Goal: Task Accomplishment & Management: Use online tool/utility

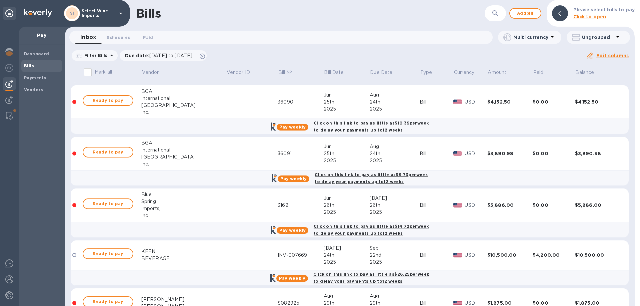
scroll to position [133, 0]
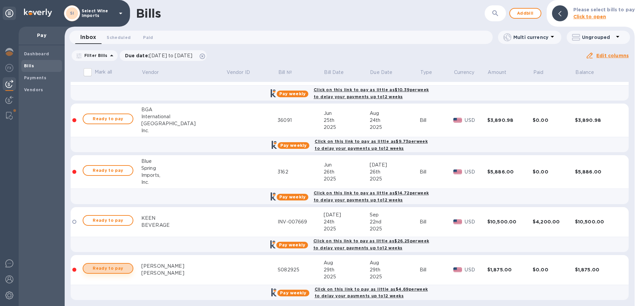
click at [108, 269] on span "Ready to pay" at bounding box center [108, 269] width 39 height 8
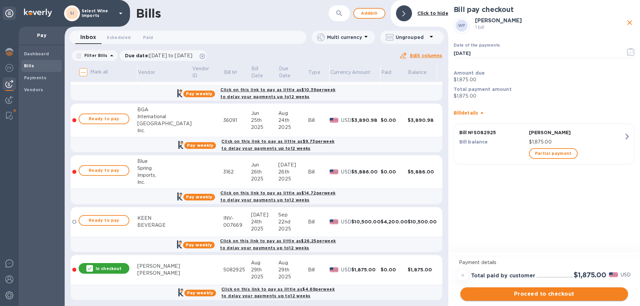
click at [541, 295] on span "Proceed to checkout" at bounding box center [544, 294] width 157 height 8
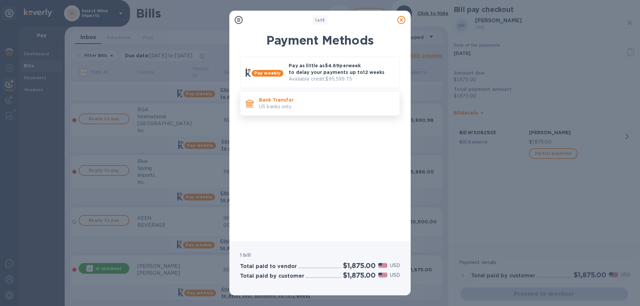
click at [277, 105] on p "US banks only." at bounding box center [326, 106] width 135 height 7
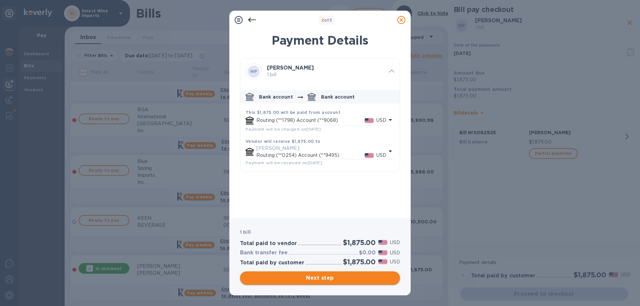
click at [322, 278] on span "Next step" at bounding box center [319, 278] width 149 height 8
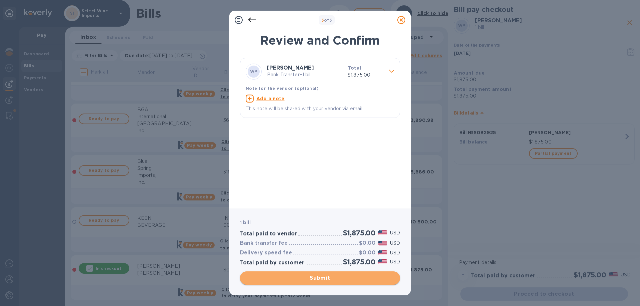
click at [322, 278] on span "Submit" at bounding box center [319, 278] width 149 height 8
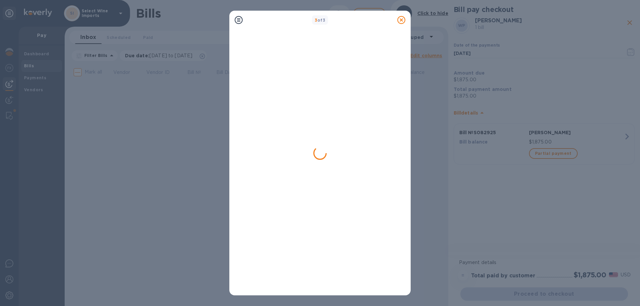
scroll to position [0, 0]
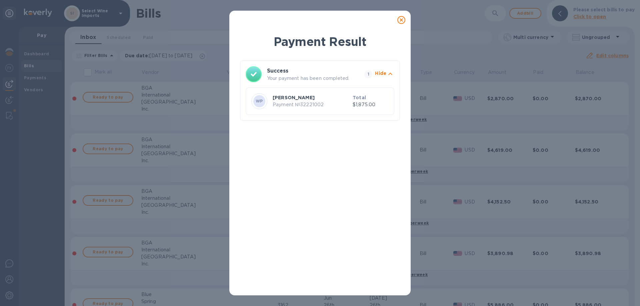
click at [403, 22] on icon at bounding box center [402, 20] width 8 height 8
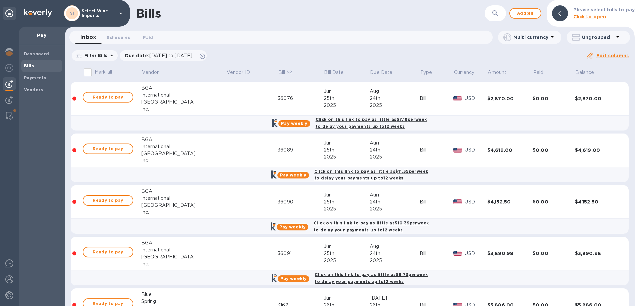
scroll to position [88, 0]
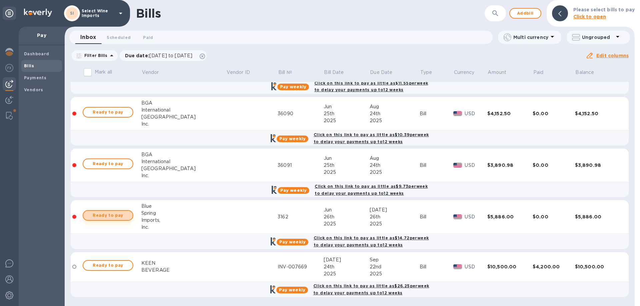
click at [107, 214] on span "Ready to pay" at bounding box center [108, 216] width 39 height 8
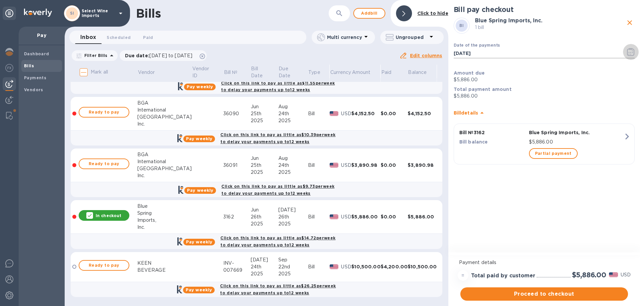
click at [633, 52] on icon "button" at bounding box center [631, 52] width 8 height 8
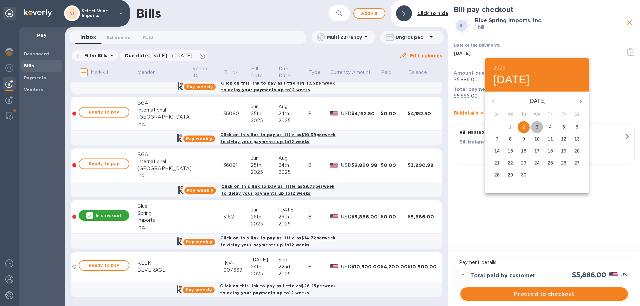
click at [538, 125] on p "3" at bounding box center [537, 127] width 3 height 7
type input "[DATE]"
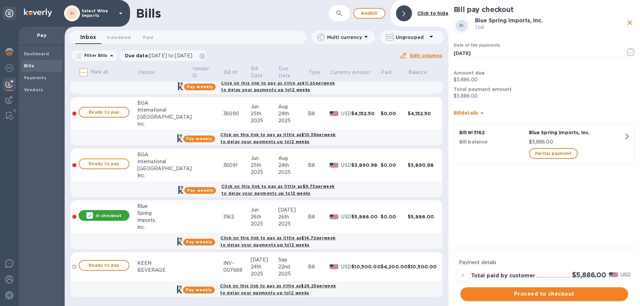
click at [540, 295] on span "Proceed to checkout" at bounding box center [544, 294] width 157 height 8
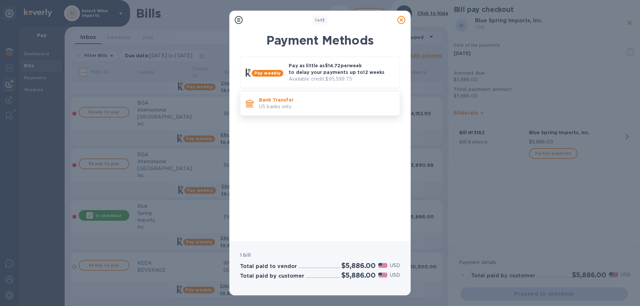
click at [268, 98] on p "Bank Transfer" at bounding box center [326, 100] width 135 height 7
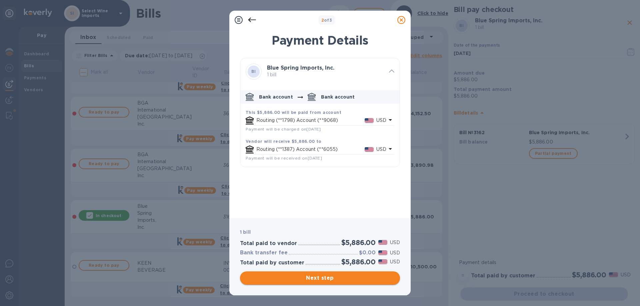
click at [316, 278] on span "Next step" at bounding box center [319, 278] width 149 height 8
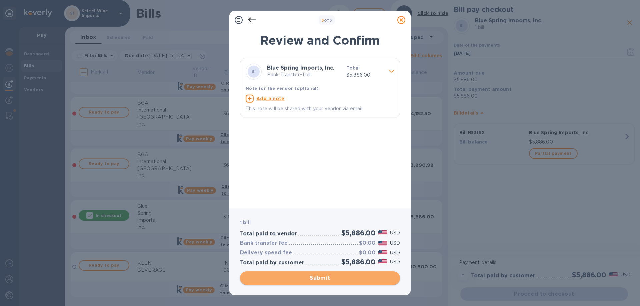
click at [323, 277] on span "Submit" at bounding box center [319, 278] width 149 height 8
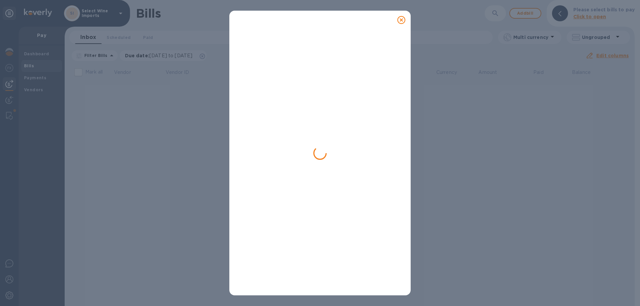
scroll to position [0, 0]
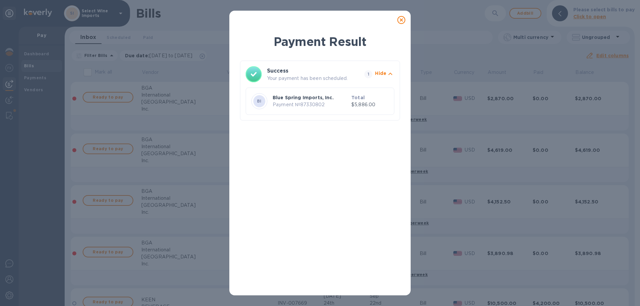
click at [403, 18] on icon at bounding box center [402, 20] width 8 height 8
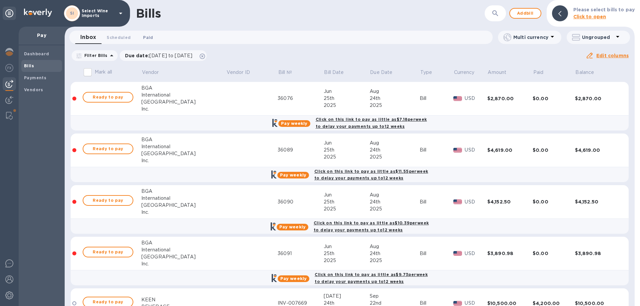
click at [146, 35] on span "Paid 0" at bounding box center [148, 37] width 10 height 7
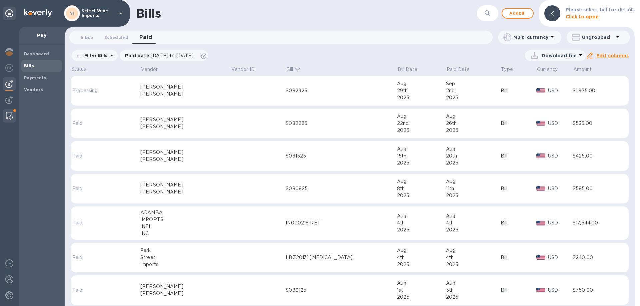
click at [8, 114] on img at bounding box center [9, 116] width 7 height 8
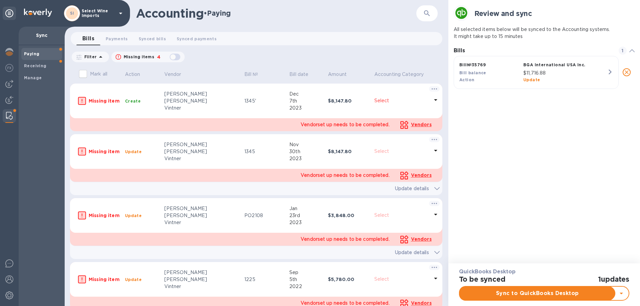
scroll to position [5, 3]
click at [35, 53] on b "Paying" at bounding box center [31, 53] width 15 height 5
click at [122, 38] on span "Payments 0" at bounding box center [117, 38] width 22 height 7
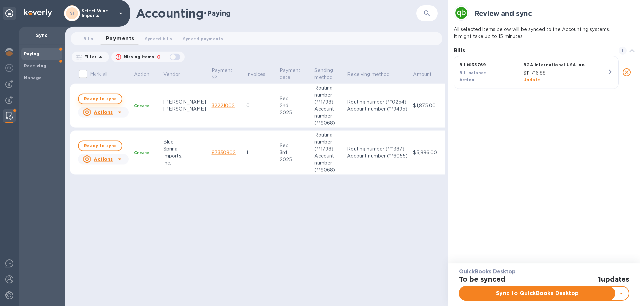
click at [95, 98] on span "Ready to sync" at bounding box center [100, 99] width 32 height 8
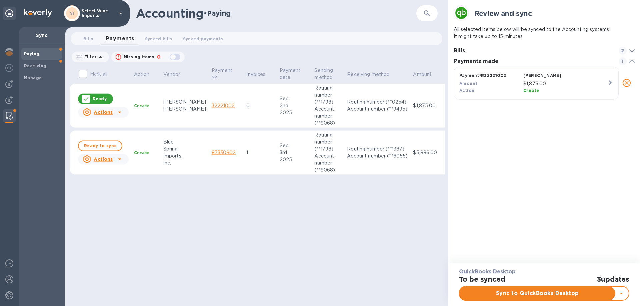
scroll to position [31, 181]
click at [98, 145] on span "Ready to sync" at bounding box center [100, 146] width 32 height 8
checkbox input "true"
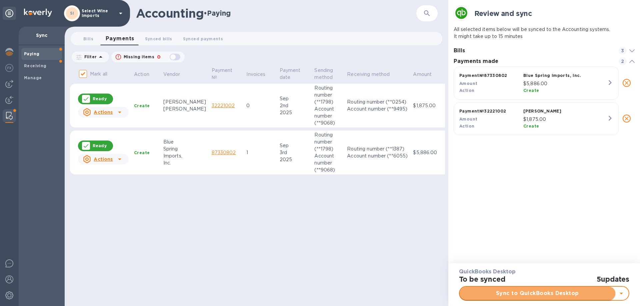
click at [538, 292] on span "Sync to QuickBooks Desktop" at bounding box center [537, 294] width 145 height 8
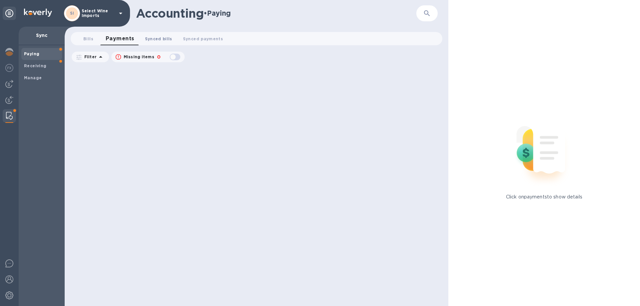
click at [153, 38] on span "Synced bills 0" at bounding box center [158, 38] width 27 height 7
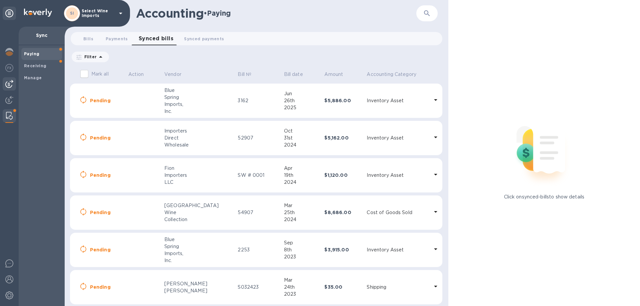
click at [8, 81] on img at bounding box center [9, 84] width 8 height 8
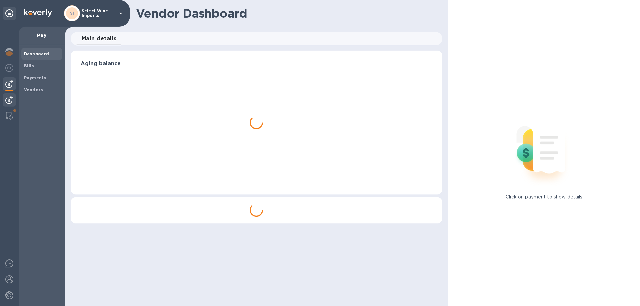
click at [7, 100] on img at bounding box center [9, 100] width 8 height 8
click at [9, 85] on img at bounding box center [9, 84] width 8 height 8
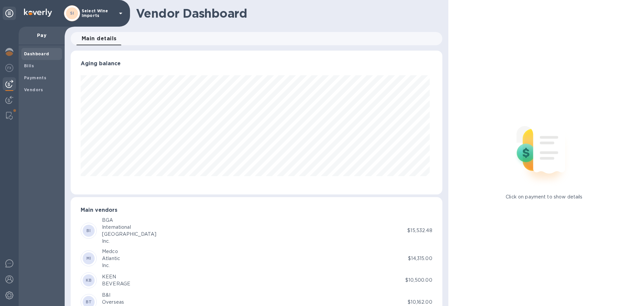
scroll to position [144, 369]
click at [28, 76] on b "Payments" at bounding box center [35, 77] width 22 height 5
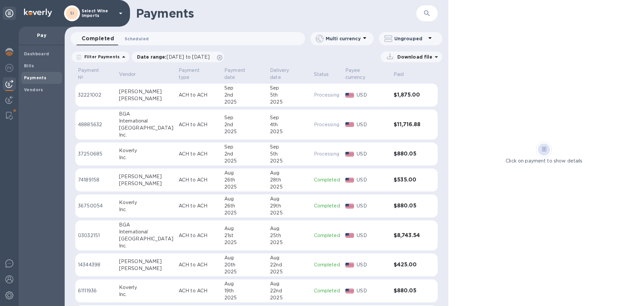
click at [137, 39] on span "Scheduled 0" at bounding box center [137, 38] width 24 height 7
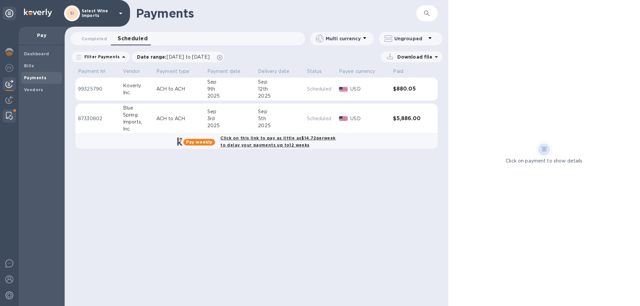
click at [10, 111] on div at bounding box center [9, 115] width 12 height 13
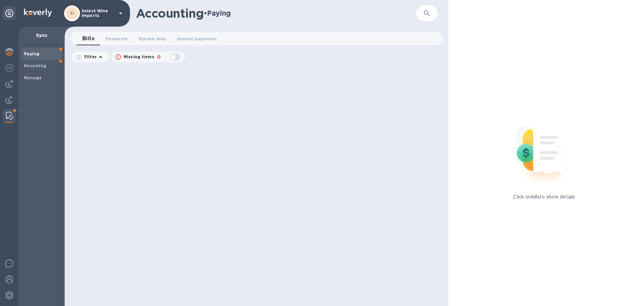
click at [33, 52] on b "Paying" at bounding box center [31, 53] width 15 height 5
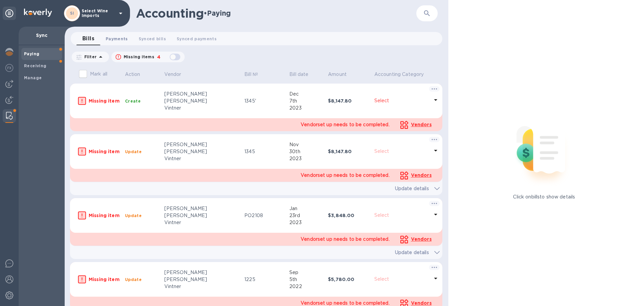
click at [117, 37] on span "Payments 0" at bounding box center [117, 38] width 22 height 7
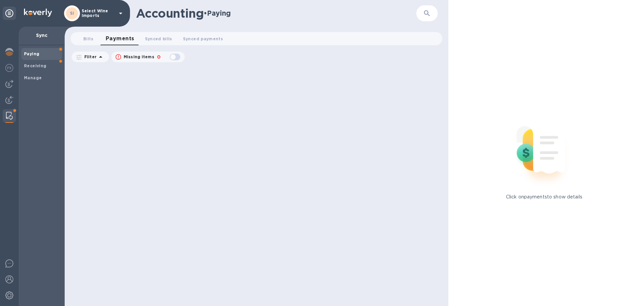
click at [426, 11] on icon "button" at bounding box center [427, 13] width 6 height 6
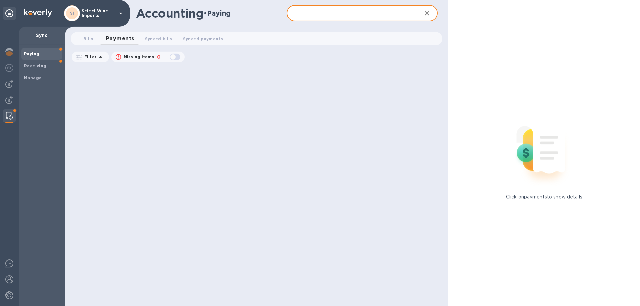
click at [404, 10] on input "text" at bounding box center [351, 13] width 129 height 16
type input "[PERSON_NAME]"
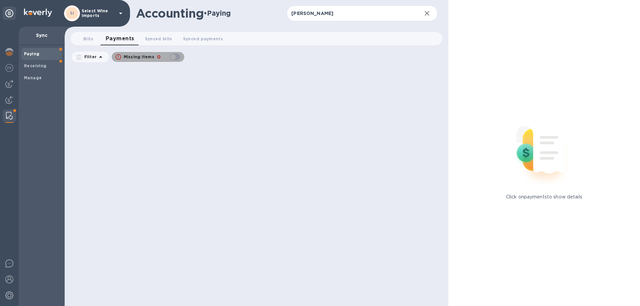
click at [177, 56] on div "button" at bounding box center [174, 56] width 13 height 9
click at [173, 56] on div "button" at bounding box center [174, 56] width 13 height 9
checkbox input "false"
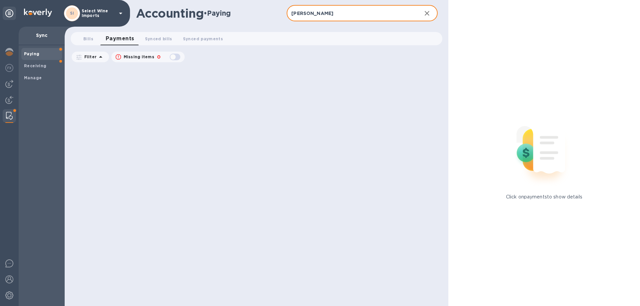
drag, startPoint x: 316, startPoint y: 10, endPoint x: 253, endPoint y: 9, distance: 63.0
click at [253, 9] on div "Accounting • Paying [PERSON_NAME] ​" at bounding box center [257, 13] width 384 height 27
type input "blue"
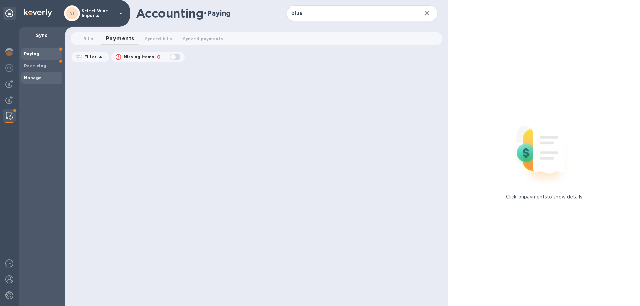
click at [29, 76] on b "Manage" at bounding box center [33, 77] width 18 height 5
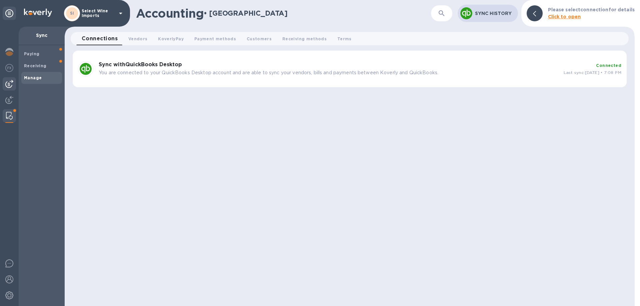
click at [12, 80] on img at bounding box center [9, 84] width 8 height 8
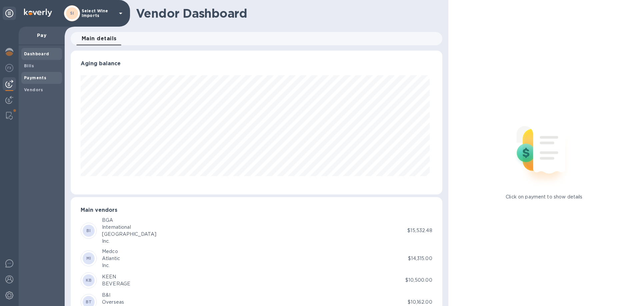
scroll to position [144, 369]
click at [30, 77] on b "Payments" at bounding box center [35, 77] width 22 height 5
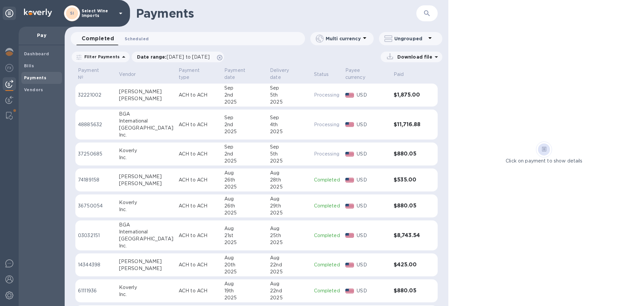
click at [139, 40] on span "Scheduled 0" at bounding box center [137, 38] width 24 height 7
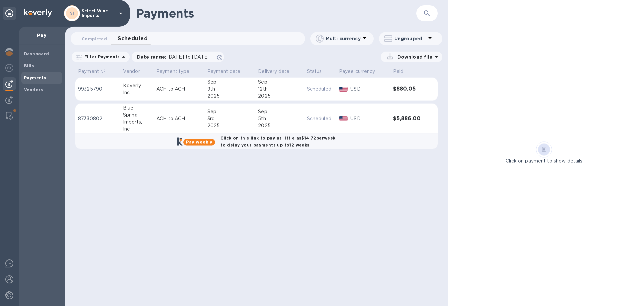
click at [127, 115] on div "Spring" at bounding box center [137, 115] width 28 height 7
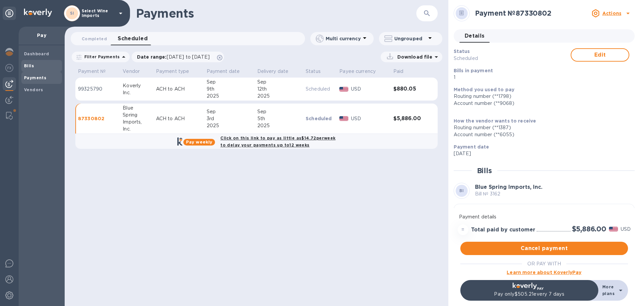
click at [30, 65] on b "Bills" at bounding box center [29, 65] width 10 height 5
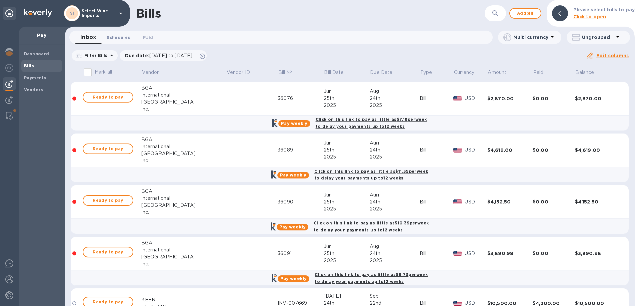
click at [120, 37] on span "Scheduled 0" at bounding box center [119, 37] width 24 height 7
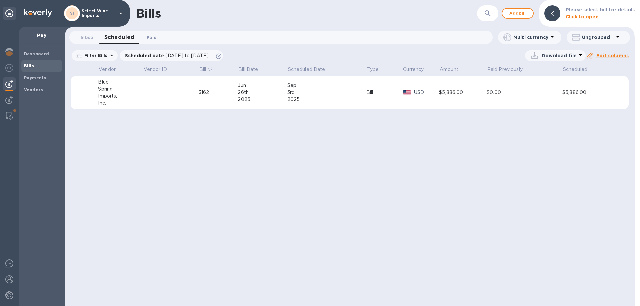
click at [153, 37] on span "Paid 0" at bounding box center [152, 37] width 10 height 7
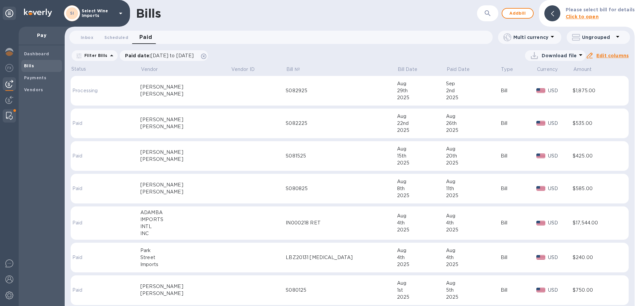
click at [10, 111] on div at bounding box center [9, 115] width 12 height 13
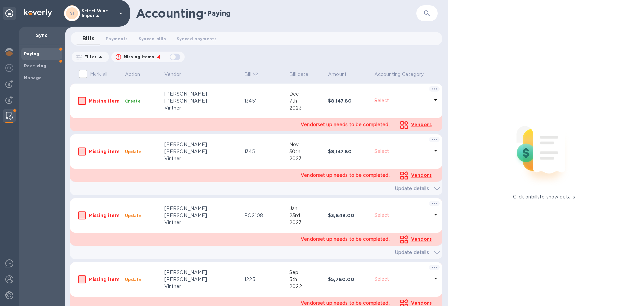
click at [29, 53] on b "Paying" at bounding box center [31, 53] width 15 height 5
click at [113, 39] on span "Payments 0" at bounding box center [117, 38] width 22 height 7
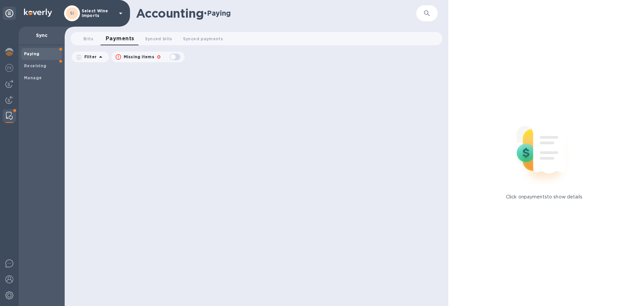
click at [426, 13] on icon "button" at bounding box center [427, 13] width 8 height 8
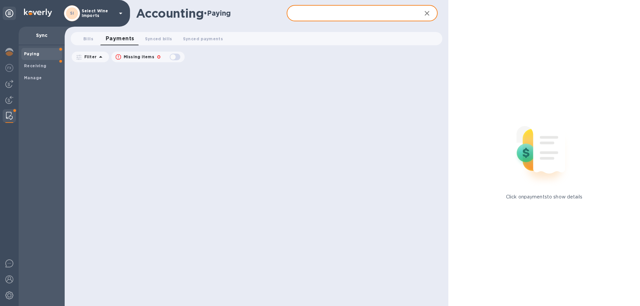
click at [319, 10] on input "text" at bounding box center [351, 13] width 129 height 16
type input "blue"
click at [189, 42] on span "Synced payments 0" at bounding box center [203, 38] width 40 height 7
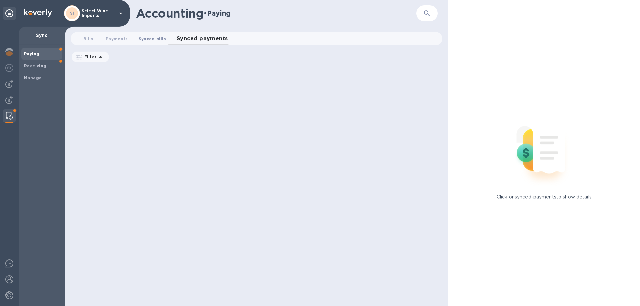
click at [147, 37] on span "Synced bills 0" at bounding box center [152, 38] width 27 height 7
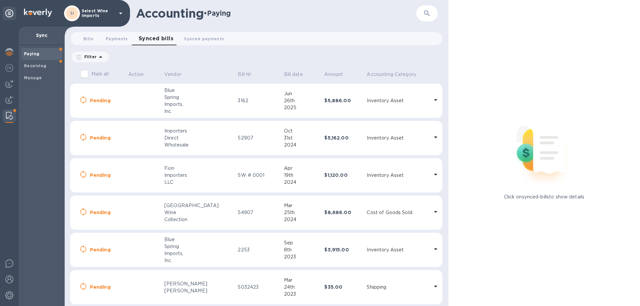
click at [9, 116] on img at bounding box center [9, 116] width 7 height 8
click at [33, 76] on b "Manage" at bounding box center [33, 77] width 18 height 5
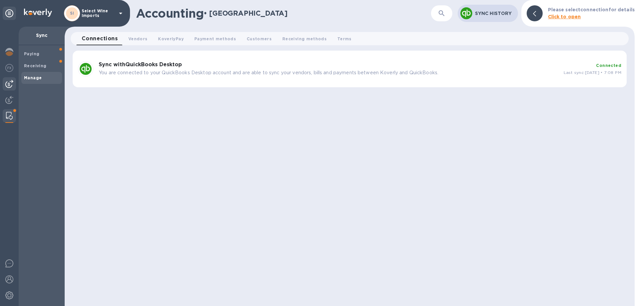
click at [11, 83] on img at bounding box center [9, 84] width 8 height 8
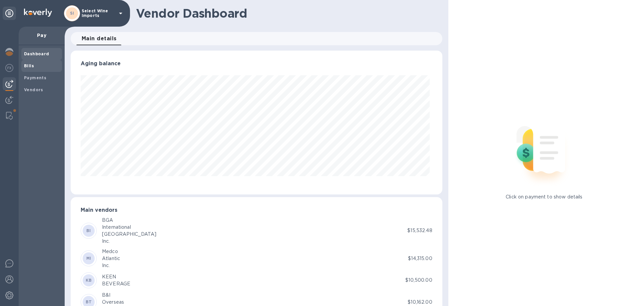
scroll to position [144, 369]
click at [28, 63] on span "Bills" at bounding box center [29, 66] width 10 height 7
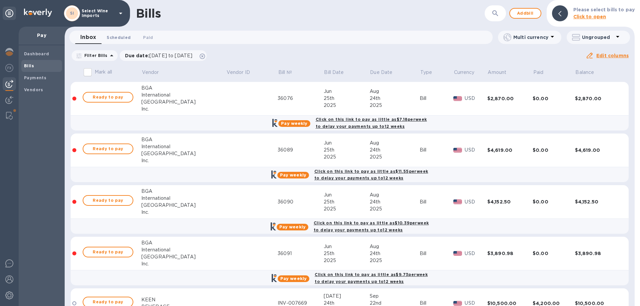
click at [122, 35] on span "Scheduled 0" at bounding box center [119, 37] width 24 height 7
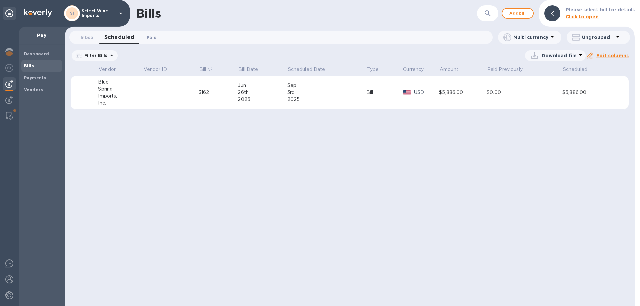
click at [151, 38] on span "Paid 0" at bounding box center [152, 37] width 10 height 7
